Goal: Task Accomplishment & Management: Use online tool/utility

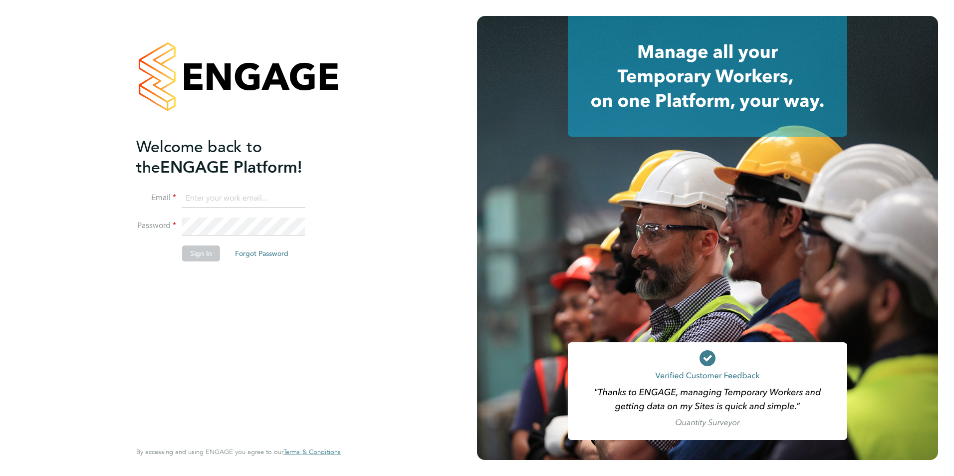
type input "[EMAIL_ADDRESS][DOMAIN_NAME]"
click at [205, 258] on button "Sign In" at bounding box center [201, 253] width 38 height 16
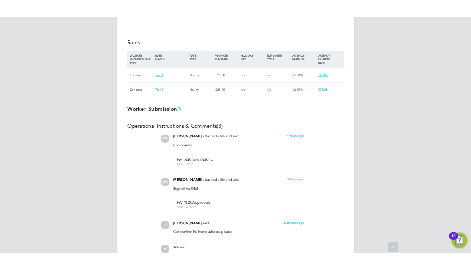
scroll to position [792, 0]
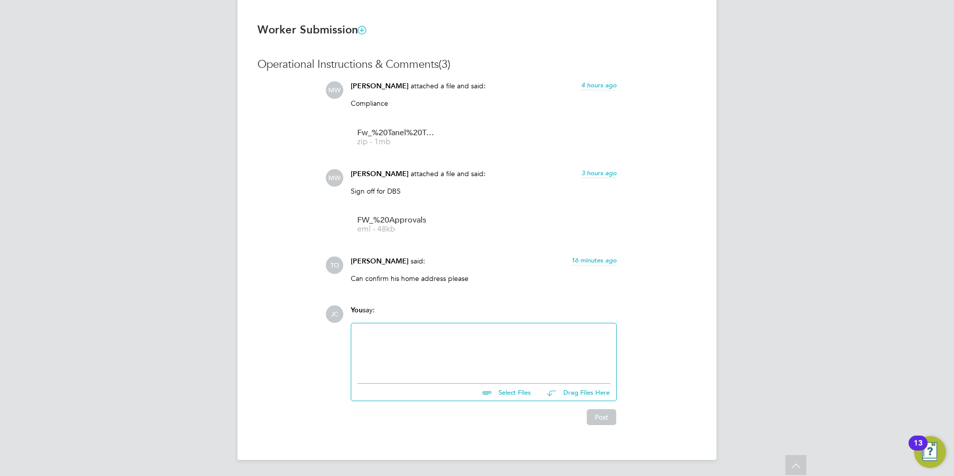
click at [470, 270] on div at bounding box center [483, 350] width 253 height 43
click at [379, 270] on div at bounding box center [483, 350] width 253 height 43
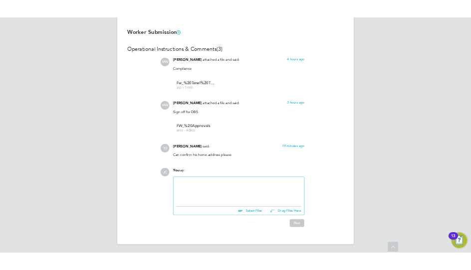
scroll to position [29, 56]
